Goal: Book appointment/travel/reservation

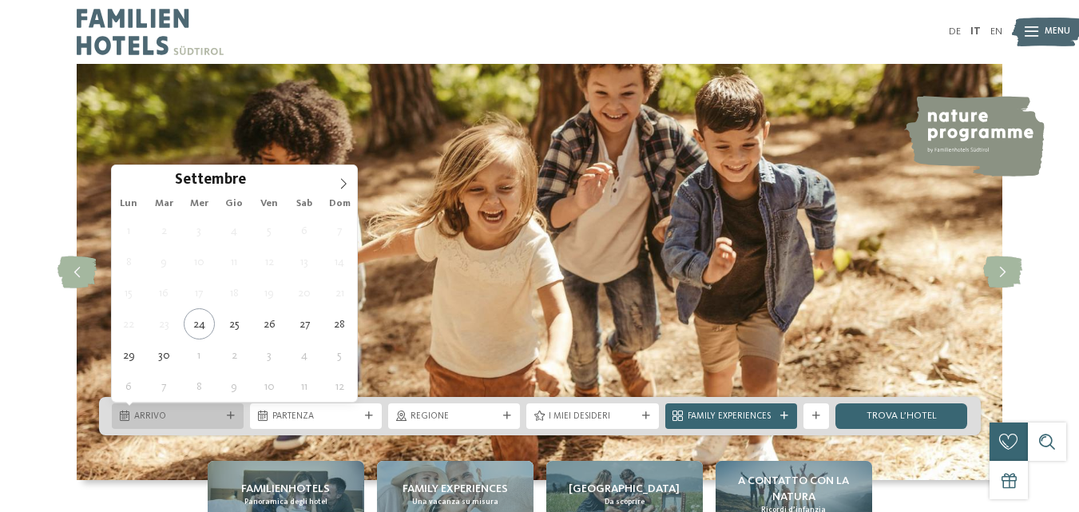
click at [191, 418] on span "Arrivo" at bounding box center [177, 416] width 87 height 13
click at [344, 186] on icon at bounding box center [343, 183] width 11 height 11
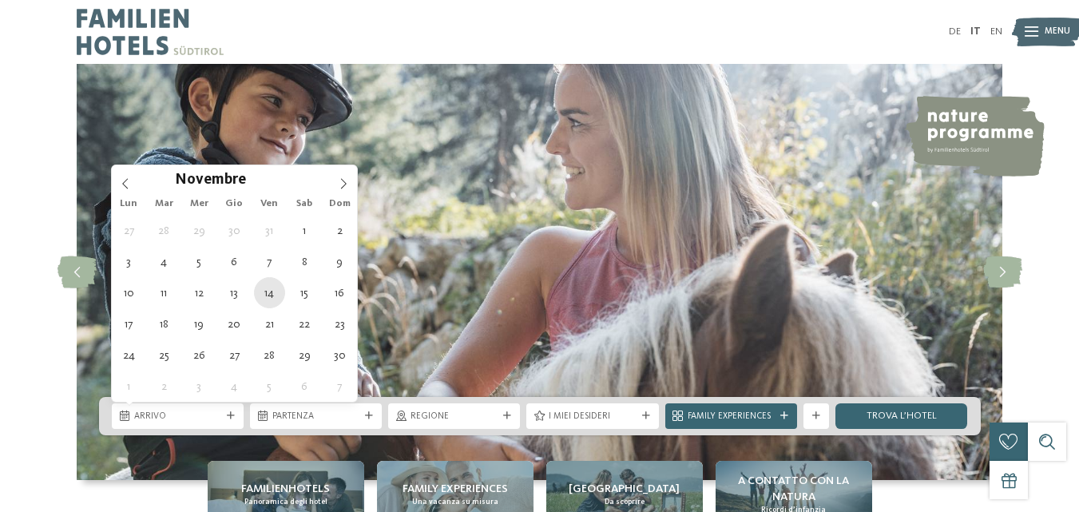
type div "[DATE]"
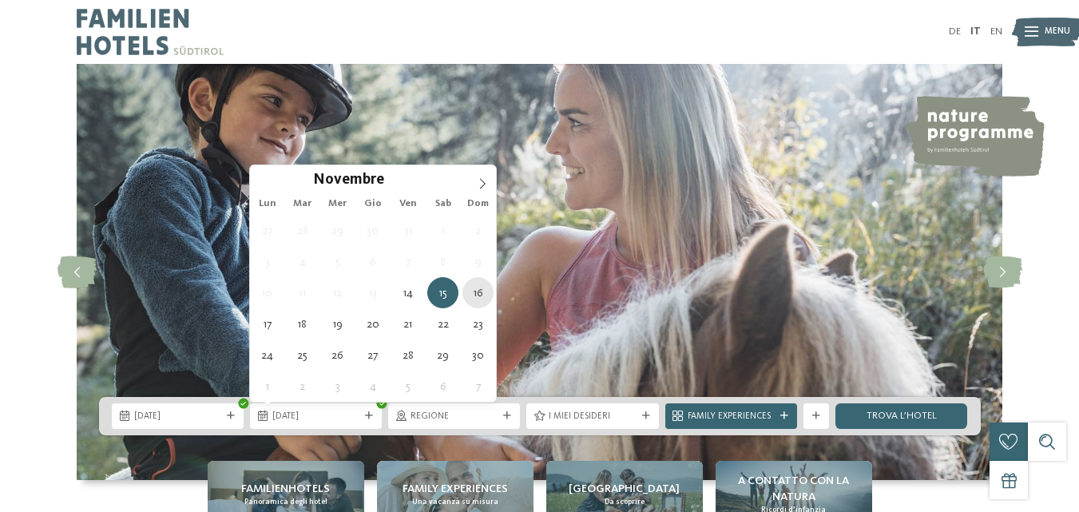
type div "[DATE]"
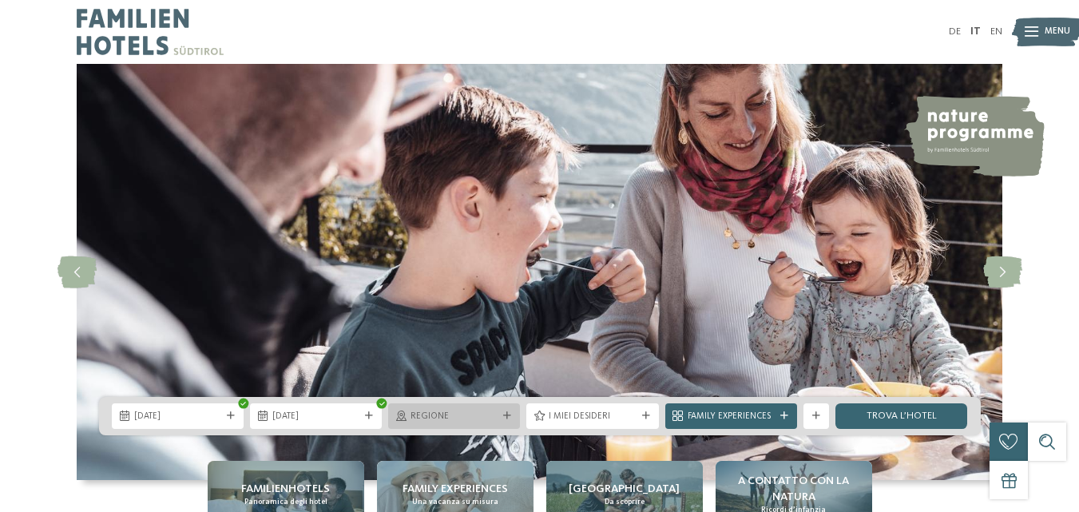
click at [470, 417] on span "Regione" at bounding box center [453, 416] width 87 height 13
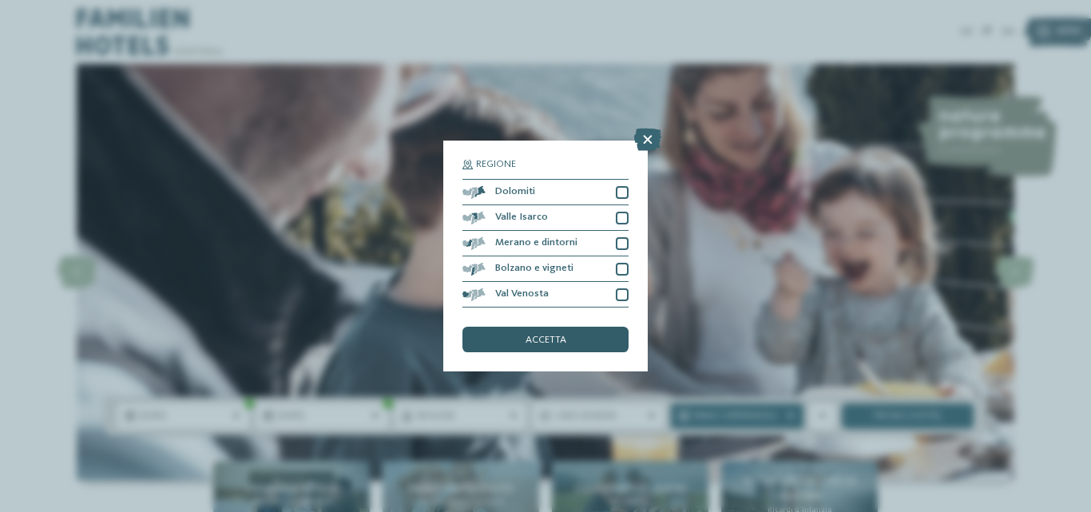
click at [564, 338] on span "accetta" at bounding box center [545, 340] width 41 height 10
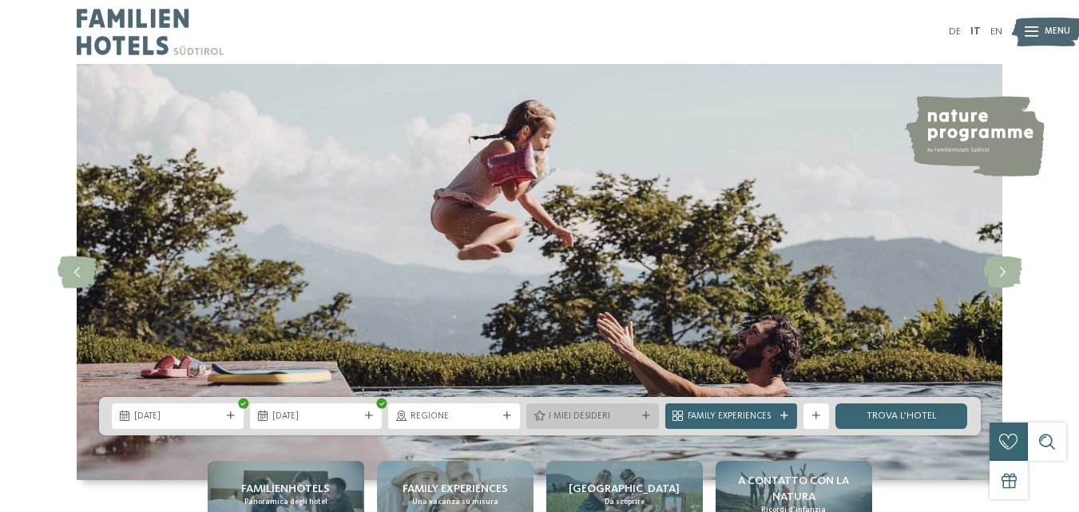
click at [598, 416] on span "I miei desideri" at bounding box center [592, 416] width 87 height 13
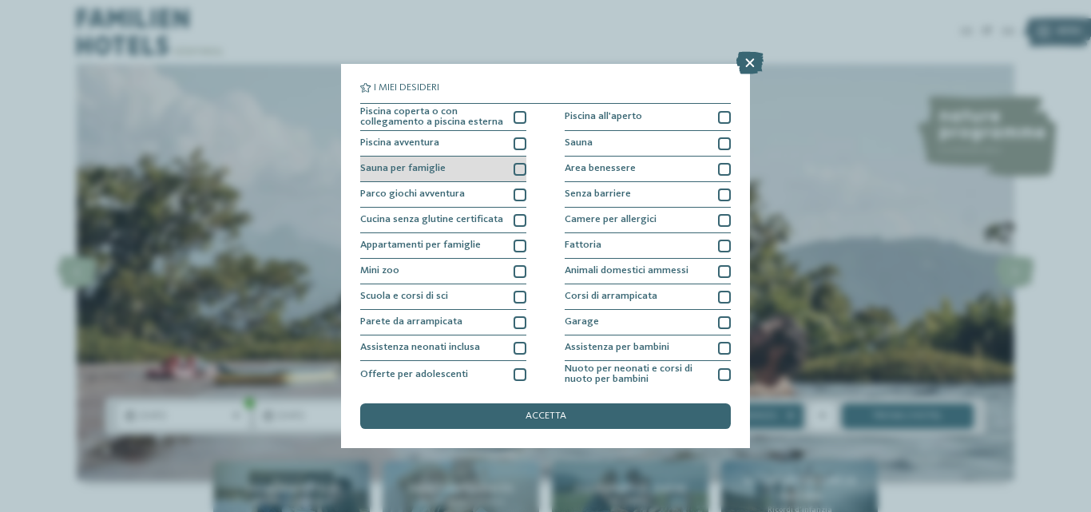
click at [518, 171] on div at bounding box center [519, 169] width 13 height 13
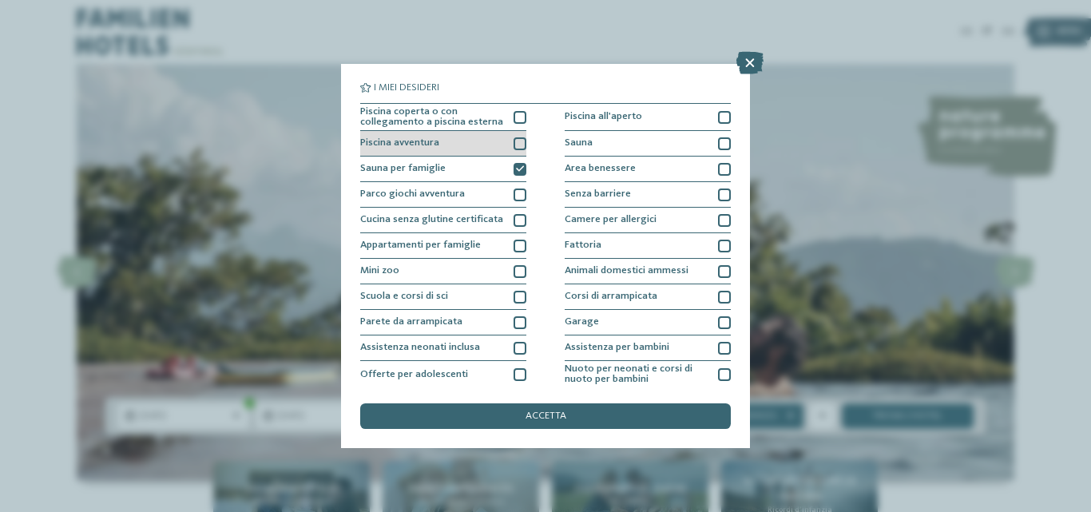
click at [515, 145] on div at bounding box center [519, 143] width 13 height 13
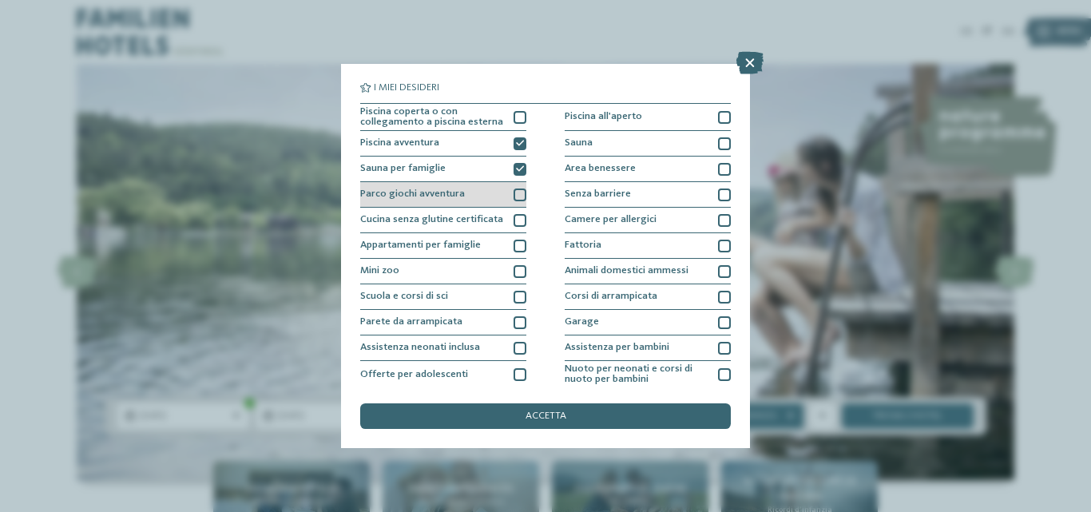
click at [515, 196] on div at bounding box center [519, 194] width 13 height 13
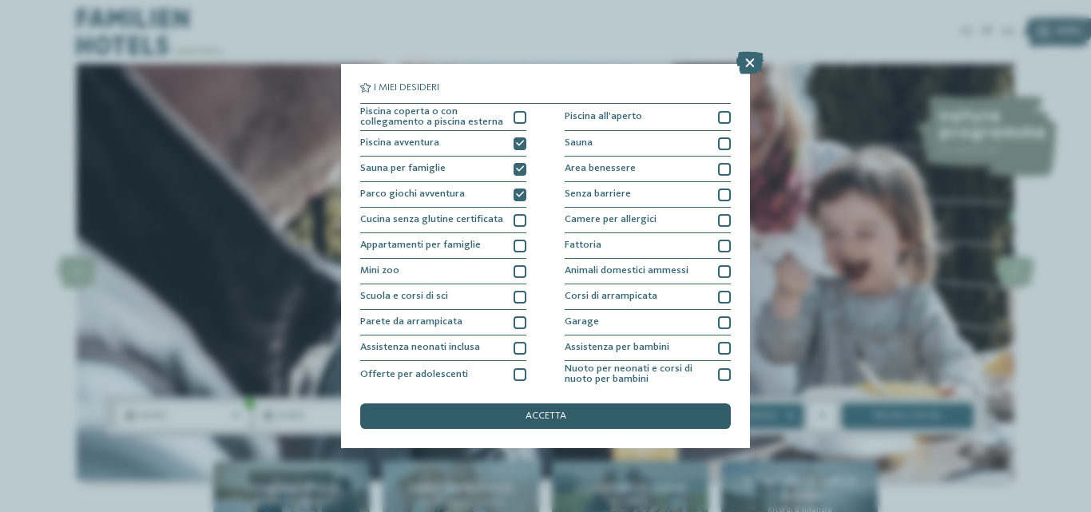
click at [527, 416] on span "accetta" at bounding box center [545, 416] width 41 height 10
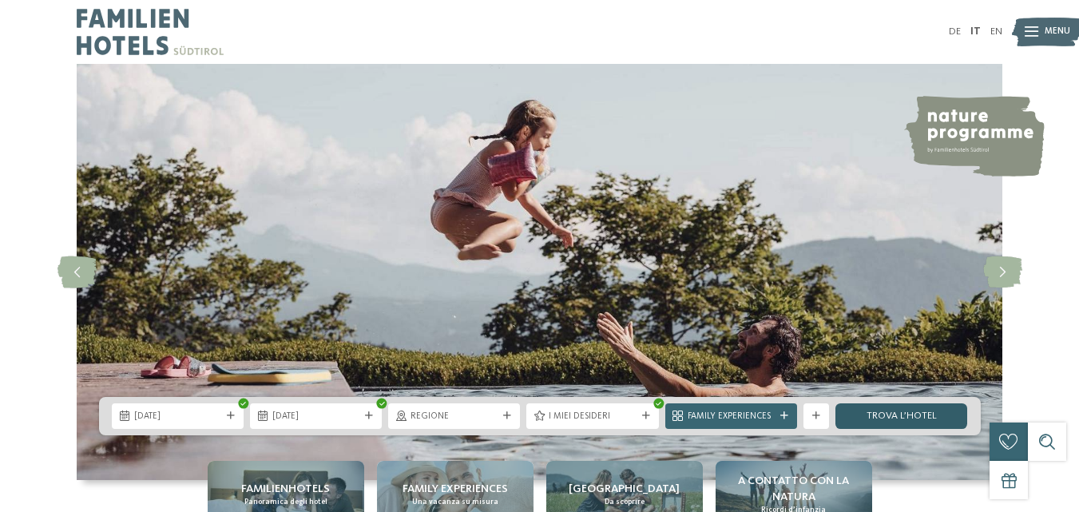
click at [909, 409] on link "trova l’hotel" at bounding box center [901, 416] width 132 height 26
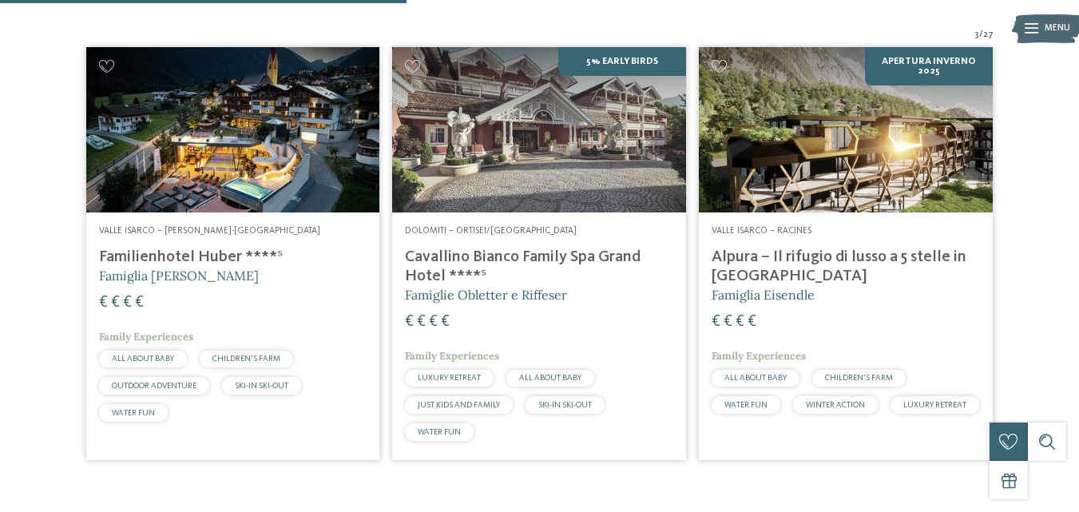
scroll to position [436, 0]
